Goal: Information Seeking & Learning: Learn about a topic

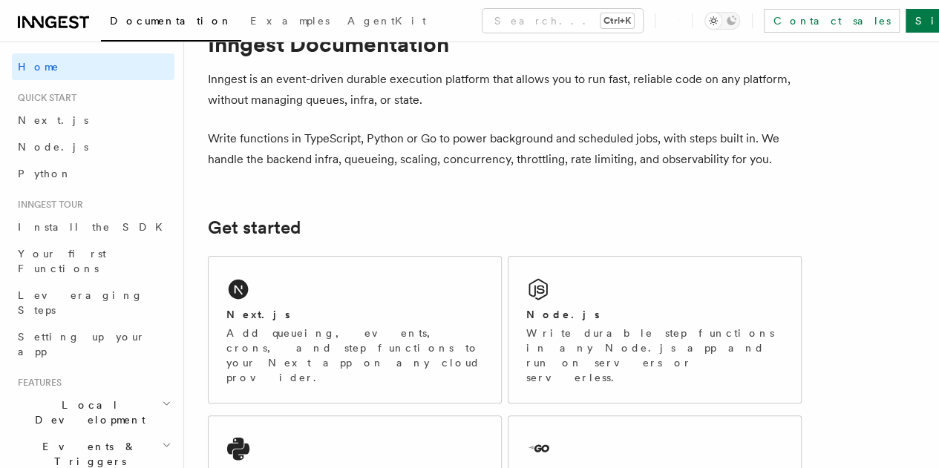
scroll to position [78, 0]
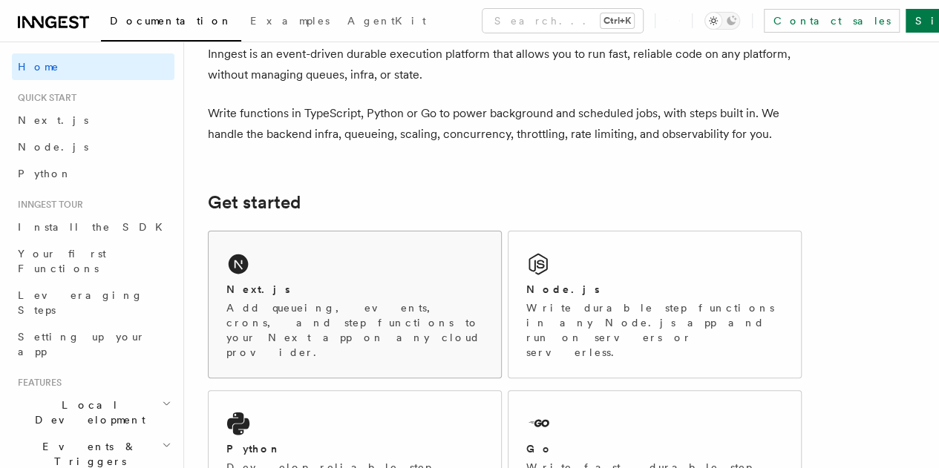
click at [289, 298] on div "Next.js" at bounding box center [354, 290] width 257 height 16
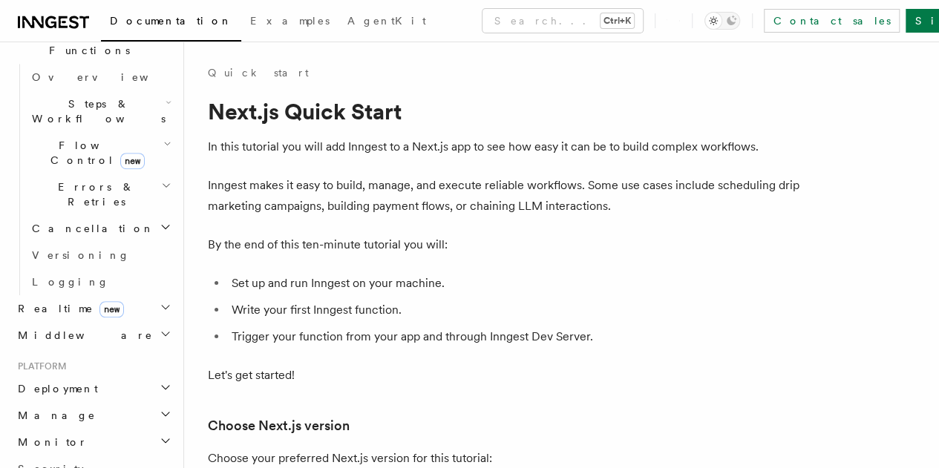
scroll to position [459, 0]
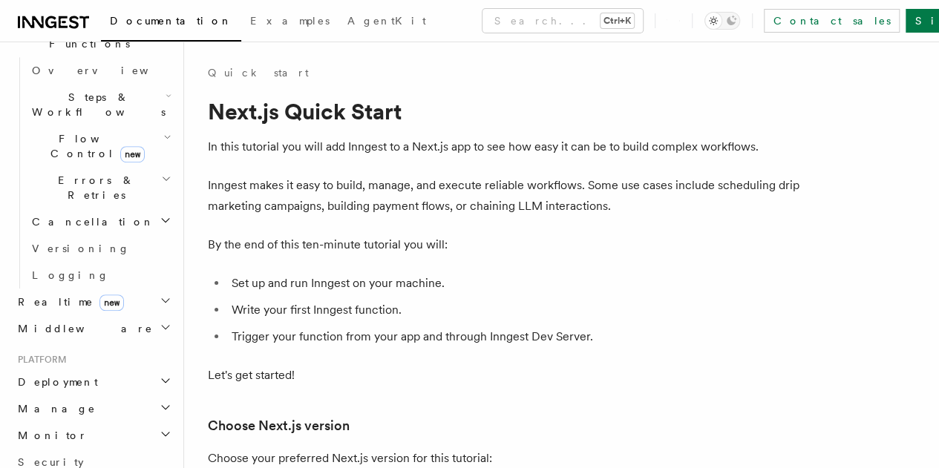
click at [104, 369] on h2 "Deployment" at bounding box center [93, 382] width 162 height 27
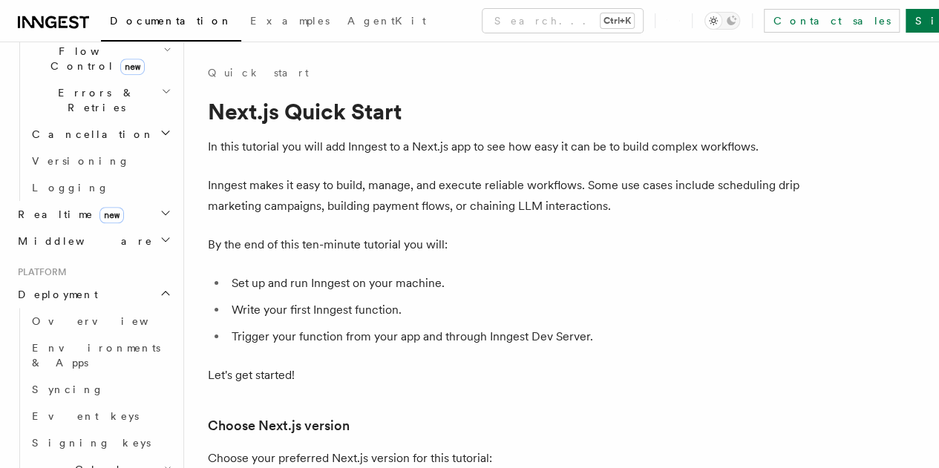
scroll to position [548, 0]
click at [60, 314] on span "Overview" at bounding box center [108, 320] width 153 height 12
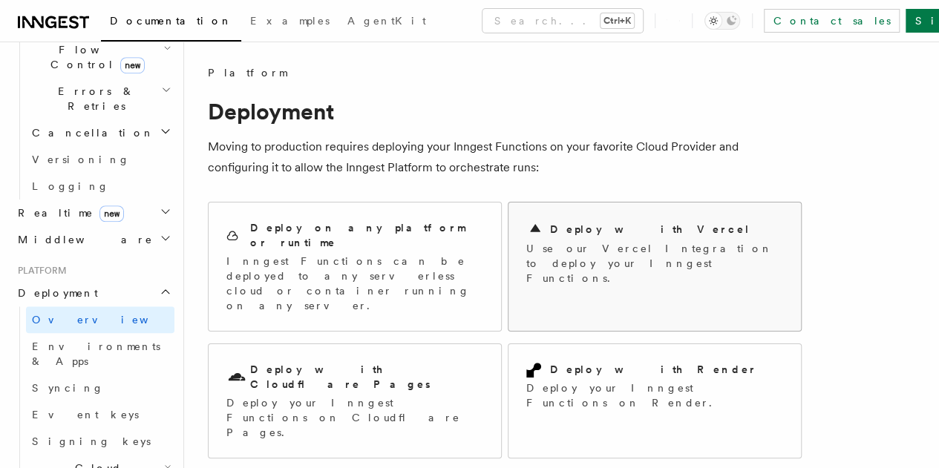
click at [614, 222] on div "Deploy with Vercel" at bounding box center [654, 229] width 257 height 18
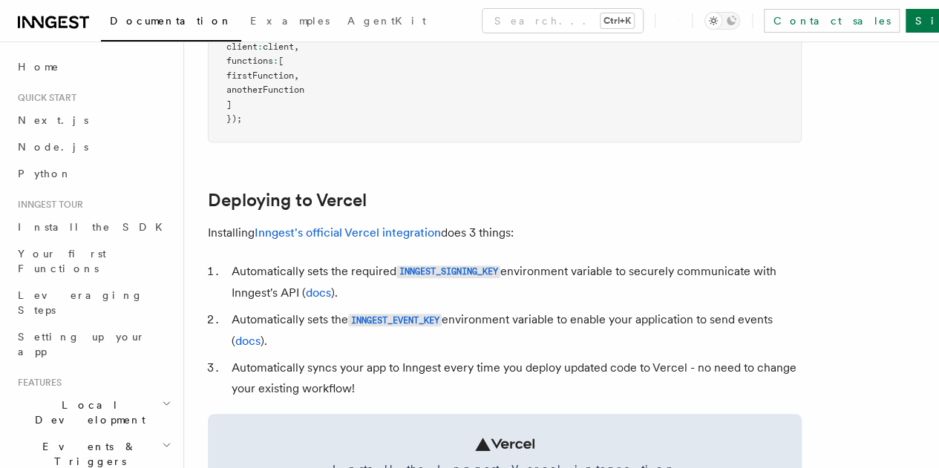
scroll to position [562, 0]
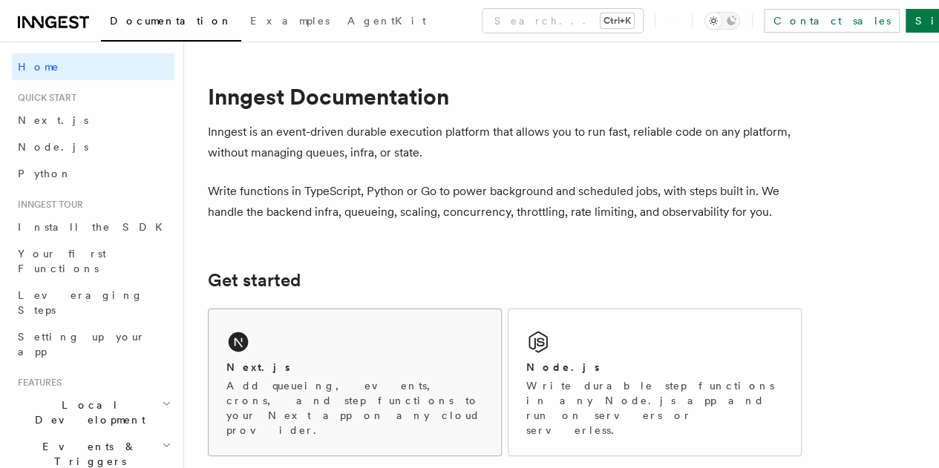
click at [281, 360] on div "Next.js Add queueing, events, crons, and step functions to your Next app on any…" at bounding box center [354, 382] width 292 height 146
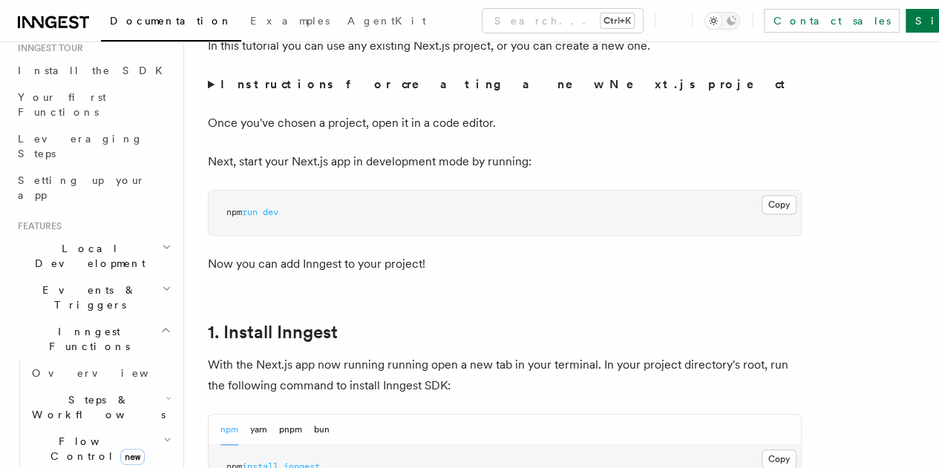
scroll to position [167, 0]
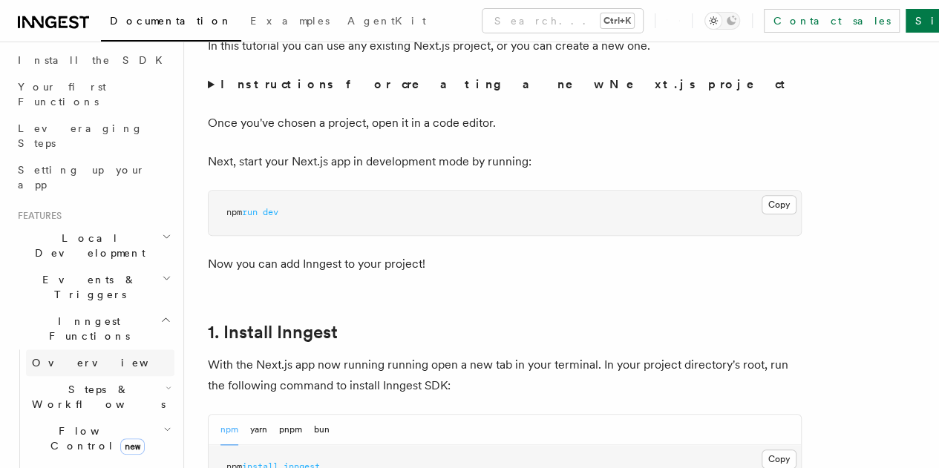
click at [85, 349] on link "Overview" at bounding box center [100, 362] width 148 height 27
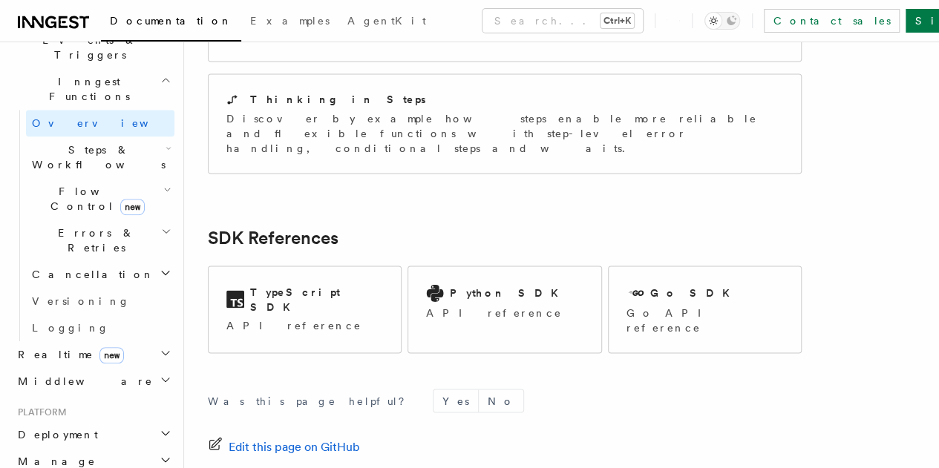
scroll to position [407, 0]
click at [77, 421] on h2 "Deployment" at bounding box center [93, 434] width 162 height 27
click at [92, 447] on link "Overview" at bounding box center [100, 460] width 148 height 27
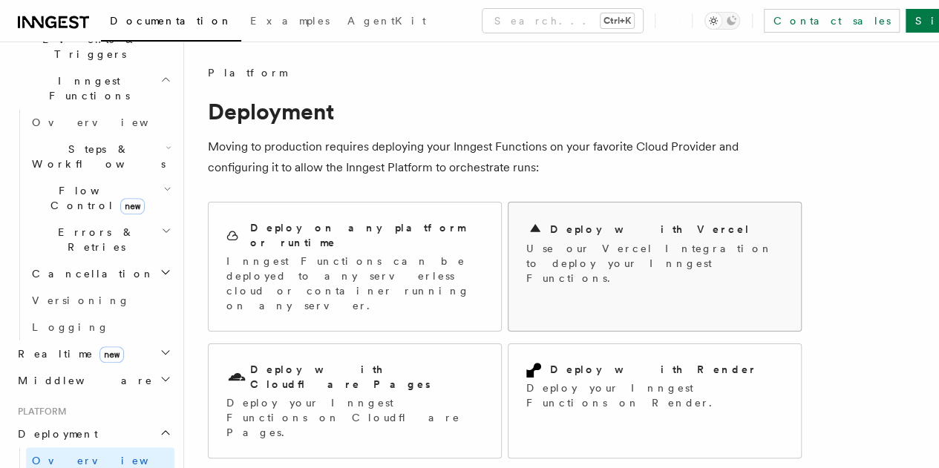
click at [567, 268] on p "Use our Vercel Integration to deploy your Inngest Functions." at bounding box center [654, 263] width 257 height 45
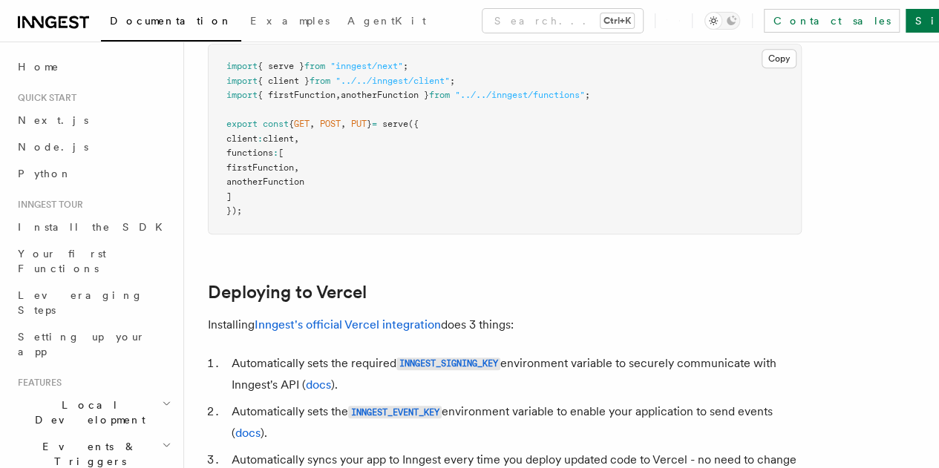
scroll to position [533, 0]
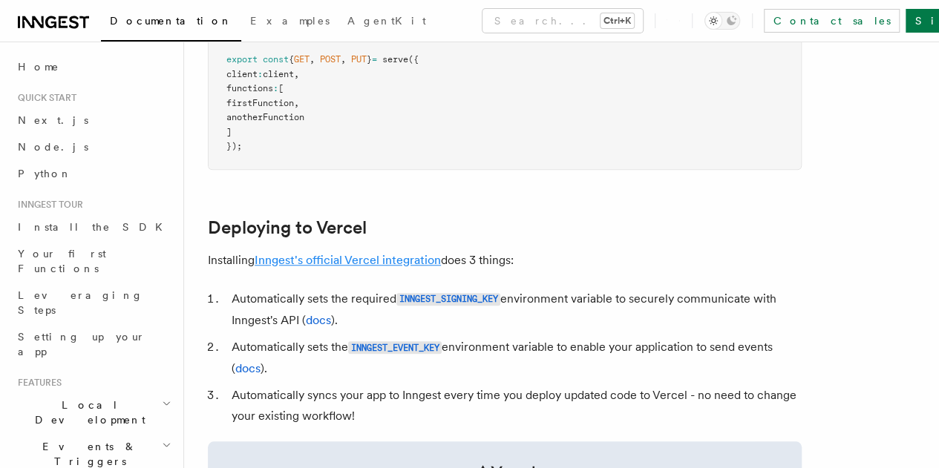
click at [363, 267] on link "Inngest's official Vercel integration" at bounding box center [347, 260] width 186 height 14
